Goal: Transaction & Acquisition: Purchase product/service

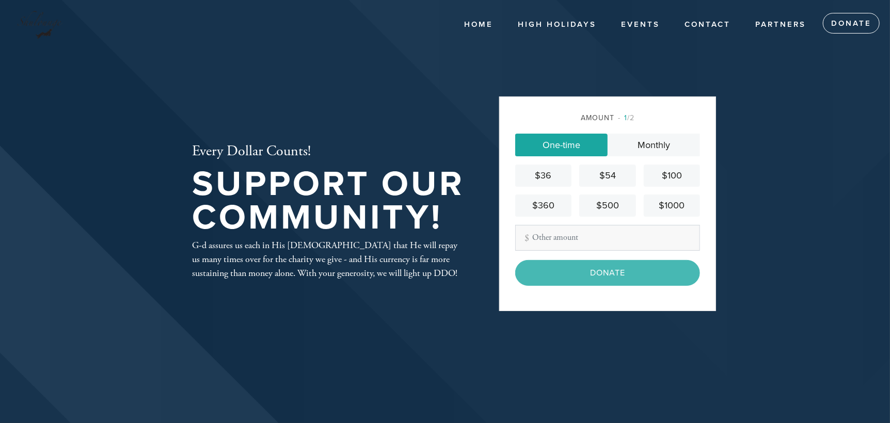
click at [674, 168] on link "$100" at bounding box center [672, 176] width 56 height 22
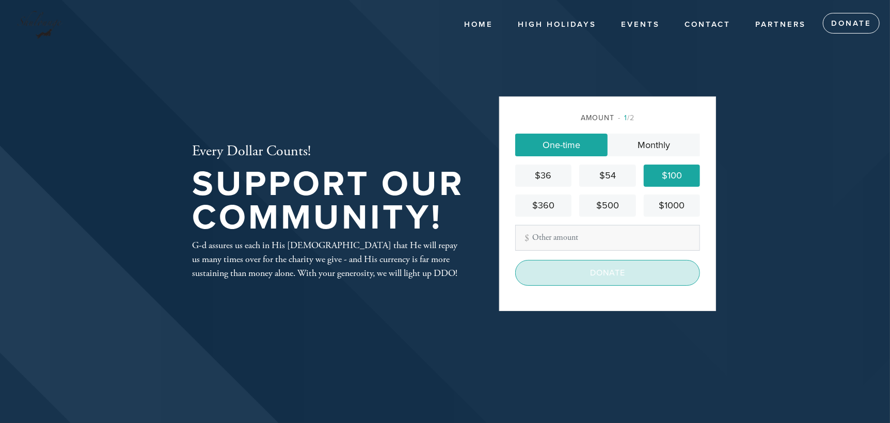
click at [616, 274] on input "Donate" at bounding box center [607, 273] width 185 height 26
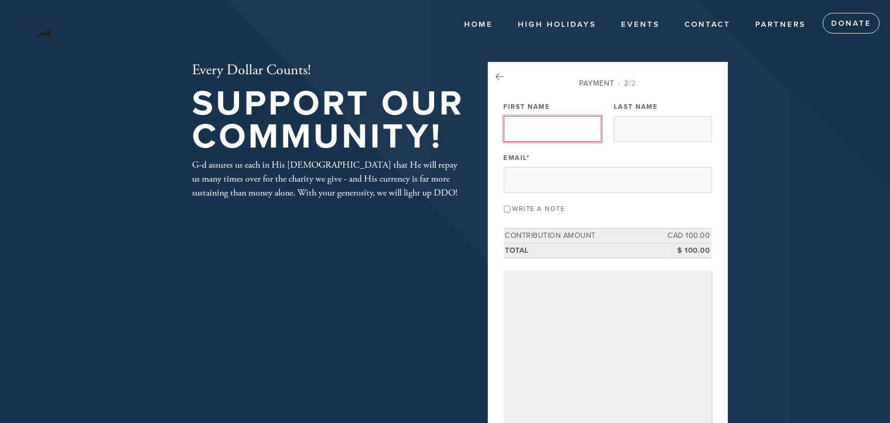
click at [556, 131] on input "First Name" at bounding box center [553, 129] width 98 height 26
type input "[PERSON_NAME]"
type input "Dworcan"
type input "[EMAIL_ADDRESS][DOMAIN_NAME]"
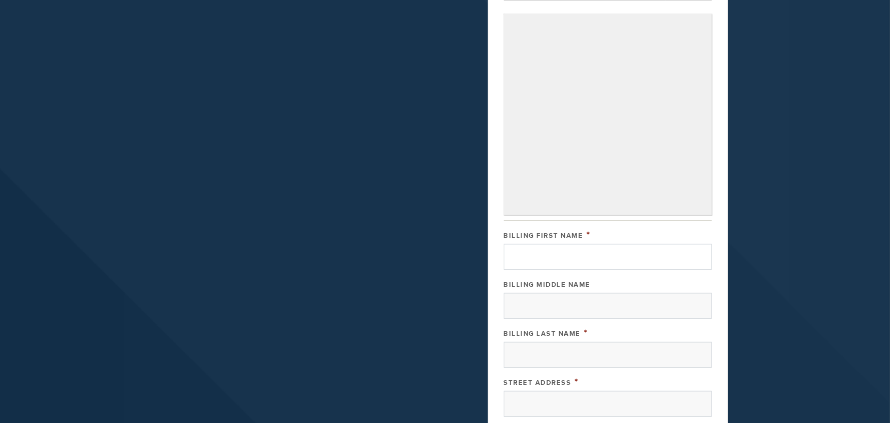
scroll to position [310, 0]
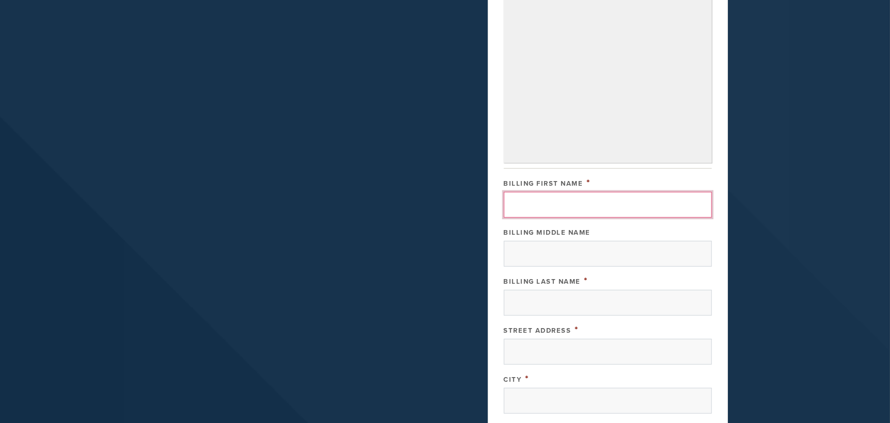
click at [562, 197] on input "Billing First Name" at bounding box center [608, 205] width 208 height 26
type input "[PERSON_NAME]"
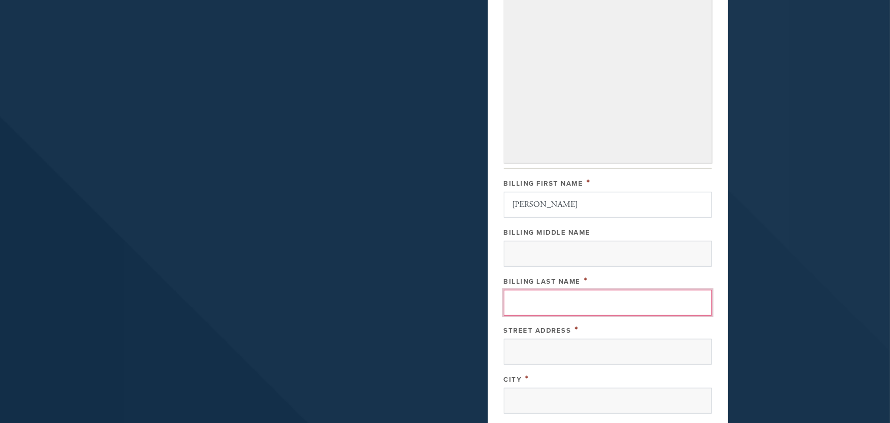
type input "Dworcan"
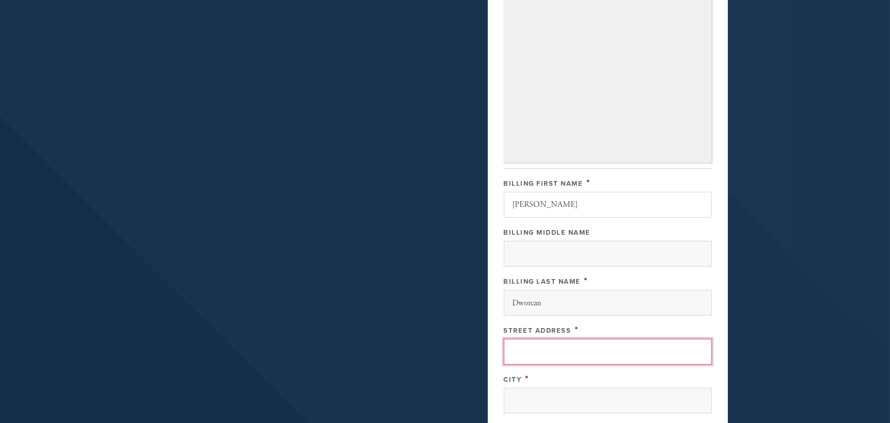
type input "[STREET_ADDRESS]"
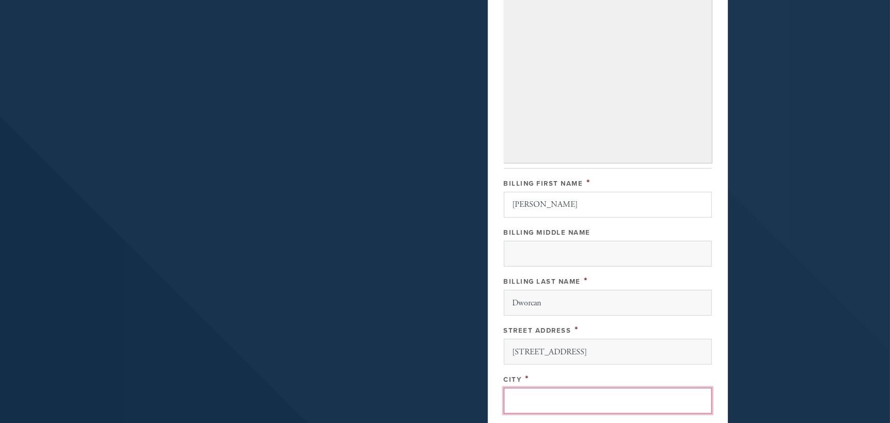
type input "[GEOGRAPHIC_DATA]"
type input "QC"
type input "H3W1H5"
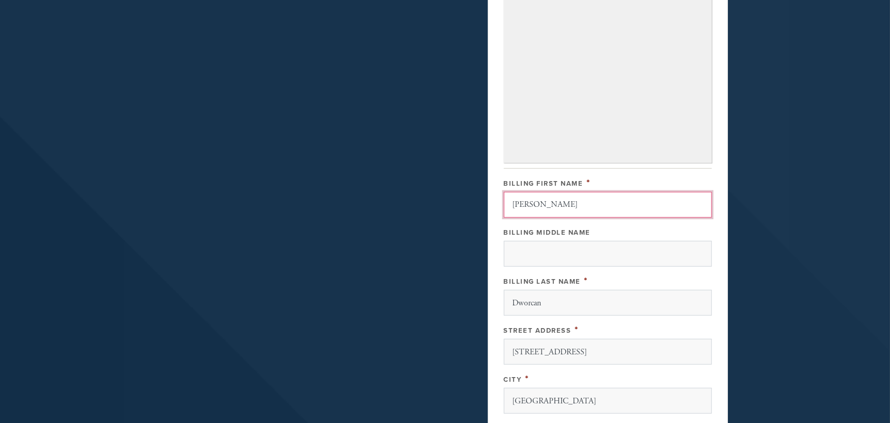
scroll to position [533, 0]
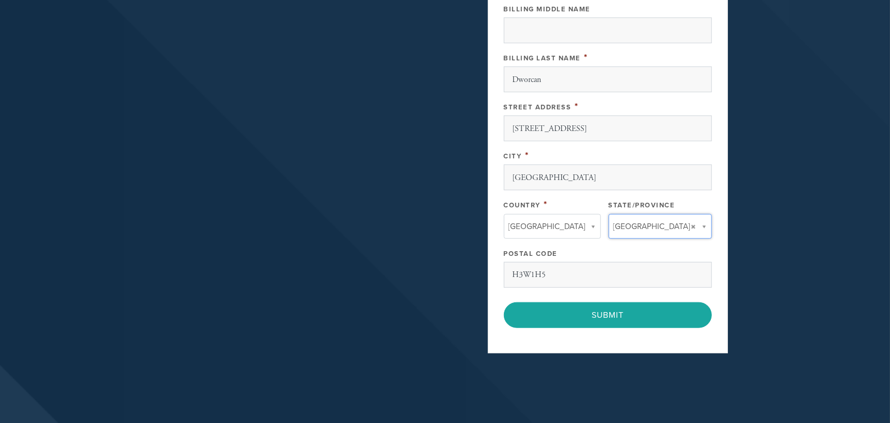
type input "QC"
type input "[GEOGRAPHIC_DATA]"
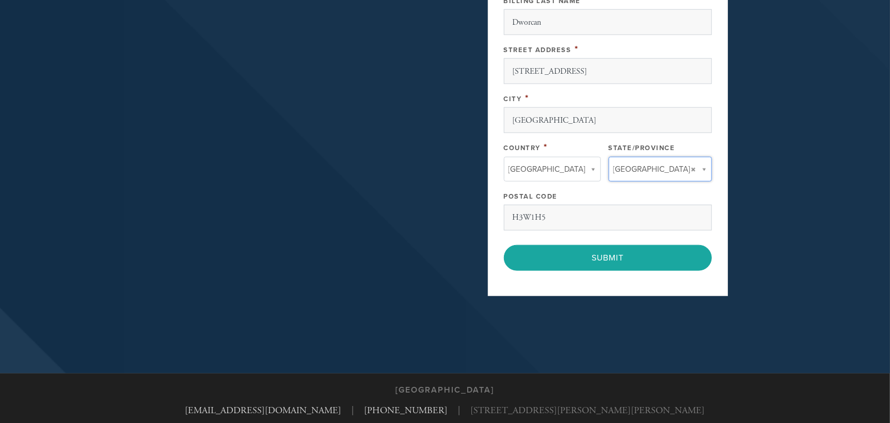
scroll to position [620, 0]
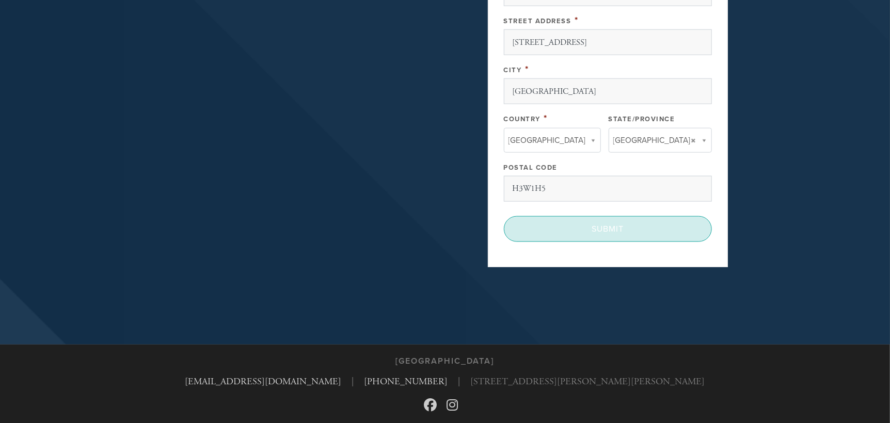
click at [591, 228] on input "Submit" at bounding box center [608, 229] width 208 height 26
